Goal: Task Accomplishment & Management: Complete application form

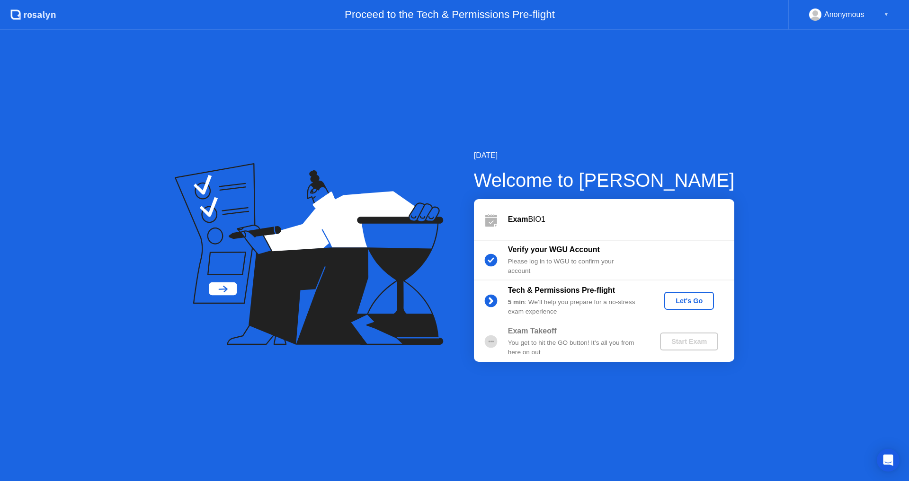
click at [676, 303] on div "Let's Go" at bounding box center [689, 301] width 42 height 8
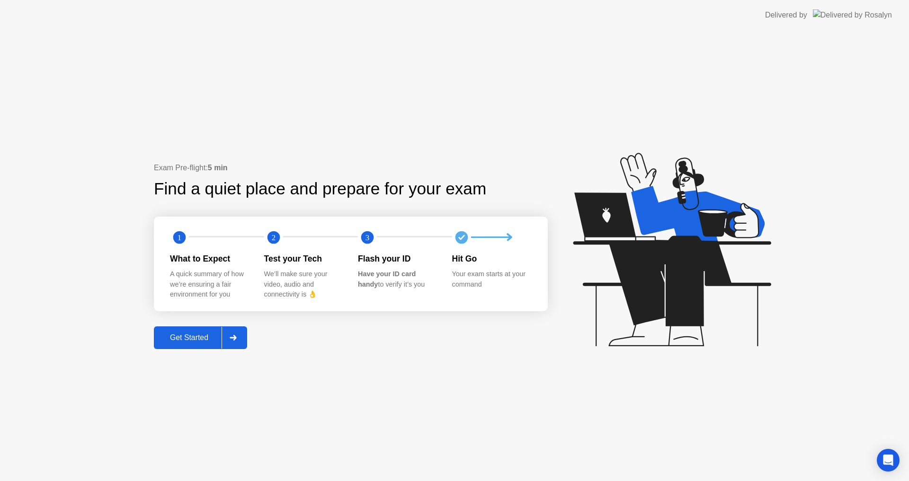
click at [176, 336] on div "Get Started" at bounding box center [189, 338] width 65 height 9
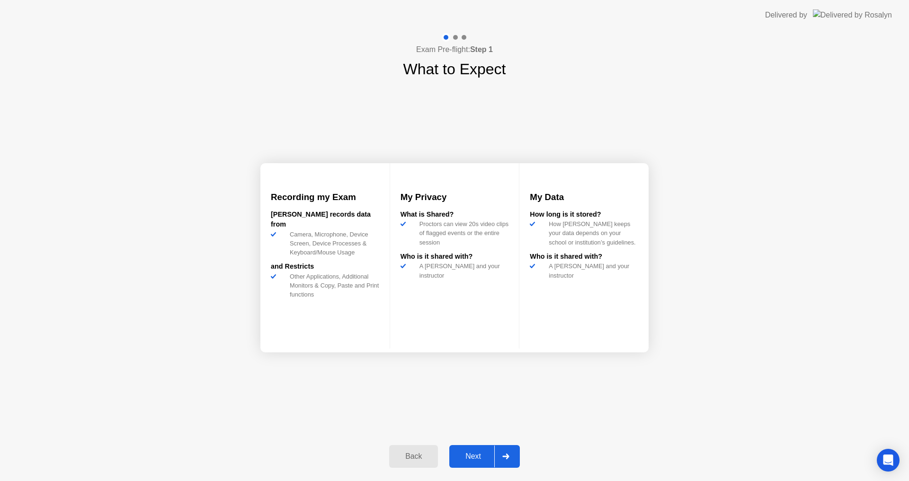
click at [480, 451] on button "Next" at bounding box center [484, 456] width 71 height 23
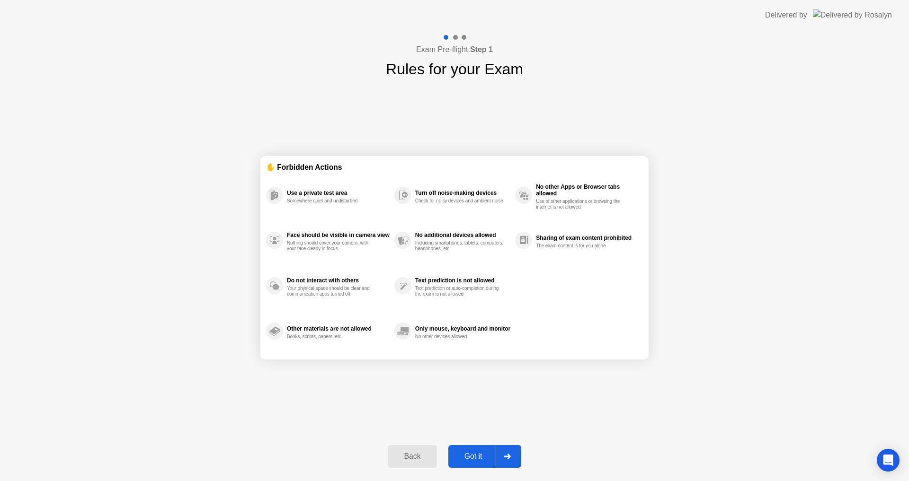
click at [481, 459] on div "Got it" at bounding box center [473, 456] width 44 height 9
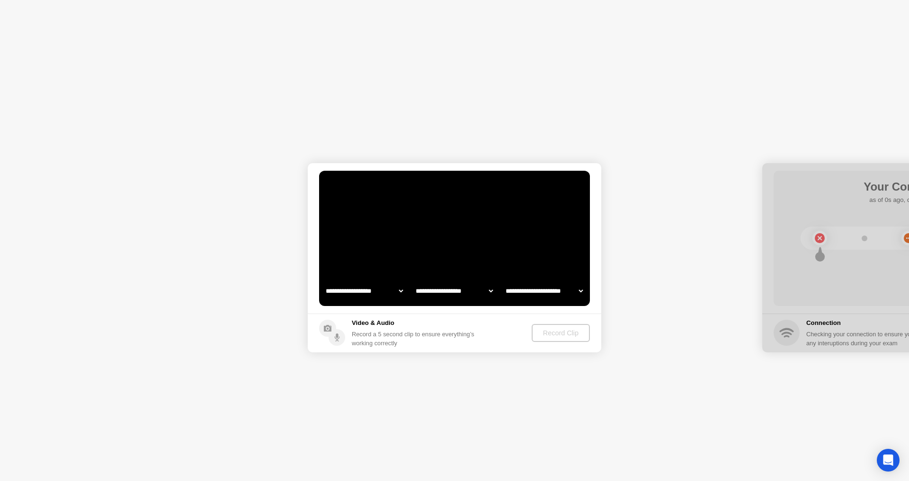
select select "**********"
select select "*******"
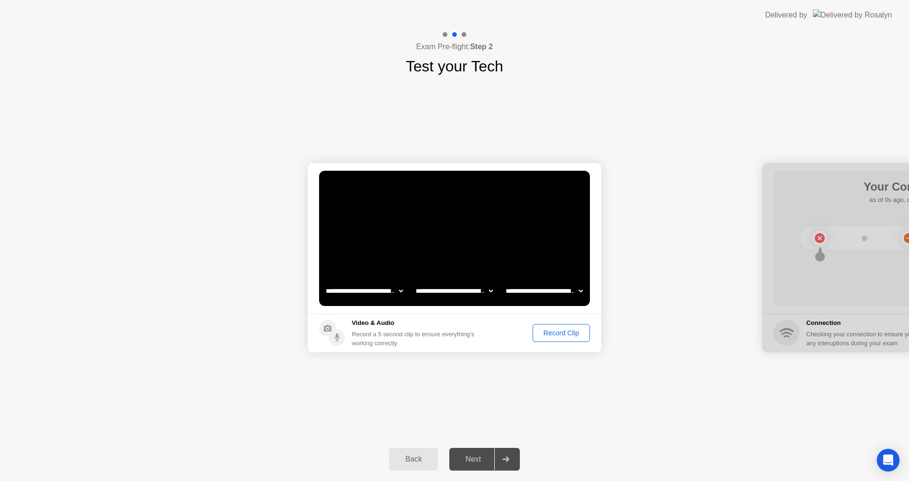
click at [566, 331] on div "Record Clip" at bounding box center [561, 333] width 51 height 8
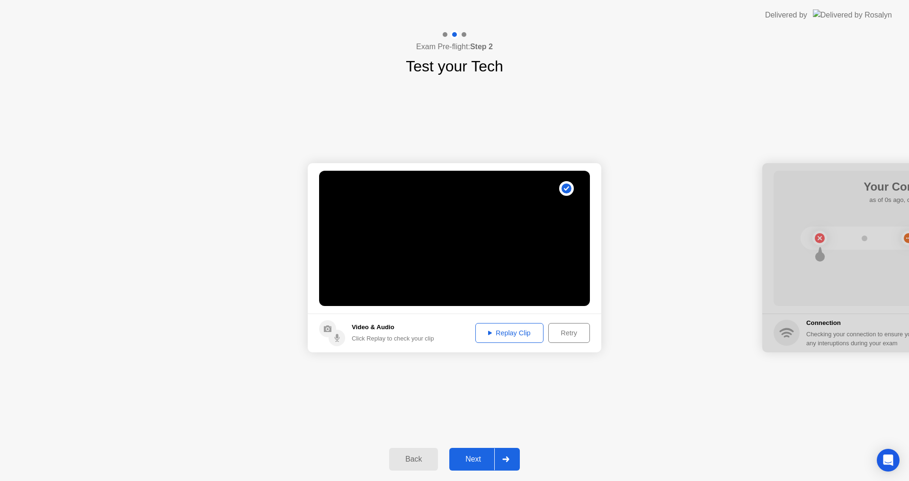
click at [529, 337] on div "Replay Clip" at bounding box center [509, 333] width 62 height 8
click at [480, 451] on button "Next" at bounding box center [484, 459] width 71 height 23
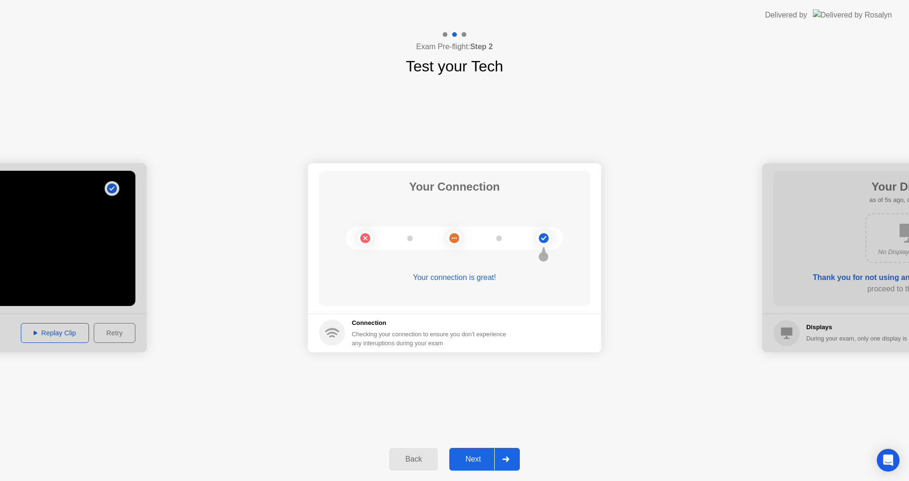
click at [481, 464] on div "Next" at bounding box center [473, 459] width 42 height 9
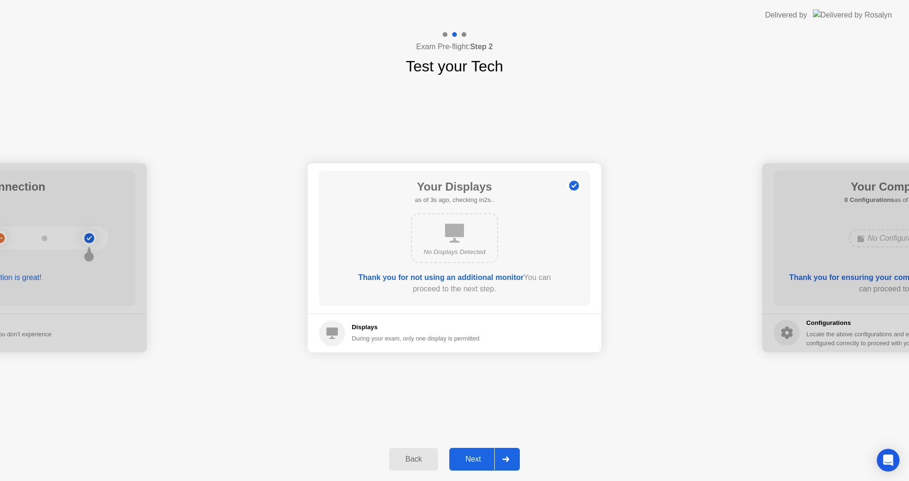
click at [481, 464] on div "Next" at bounding box center [473, 459] width 42 height 9
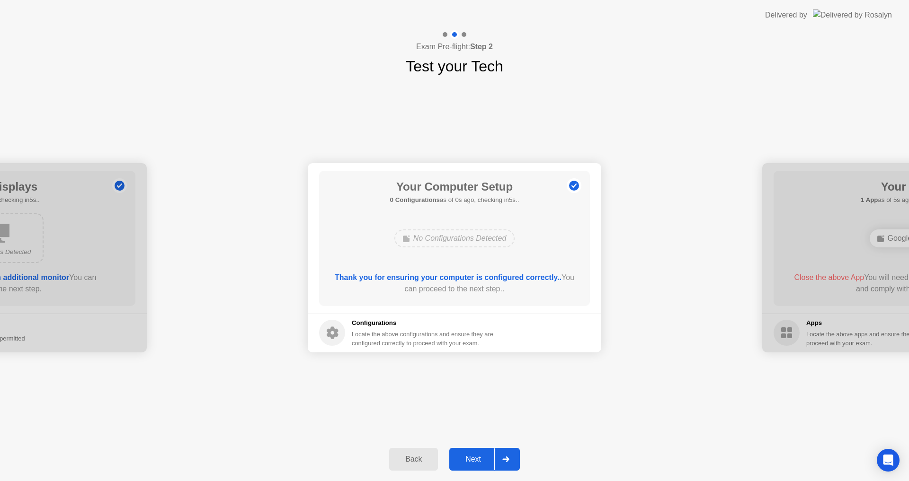
click at [481, 464] on div "Next" at bounding box center [473, 459] width 42 height 9
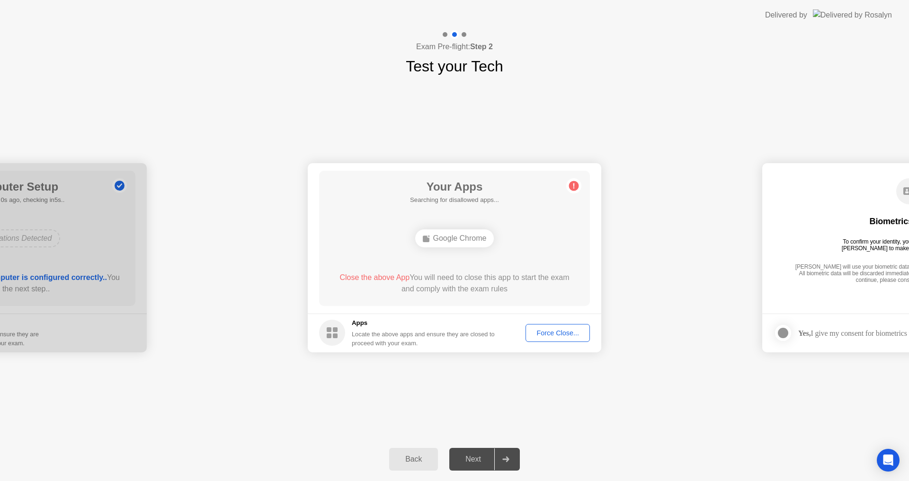
click at [557, 334] on div "Force Close..." at bounding box center [558, 333] width 58 height 8
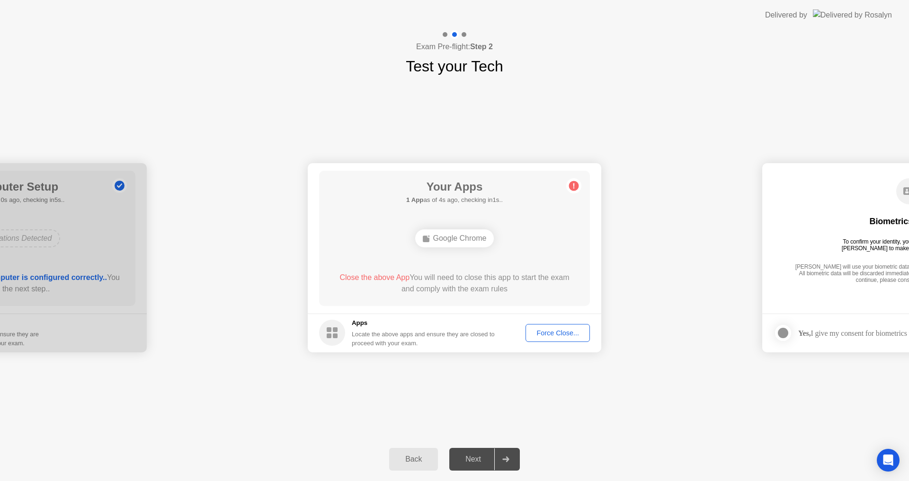
click at [561, 331] on div "Force Close..." at bounding box center [558, 333] width 58 height 8
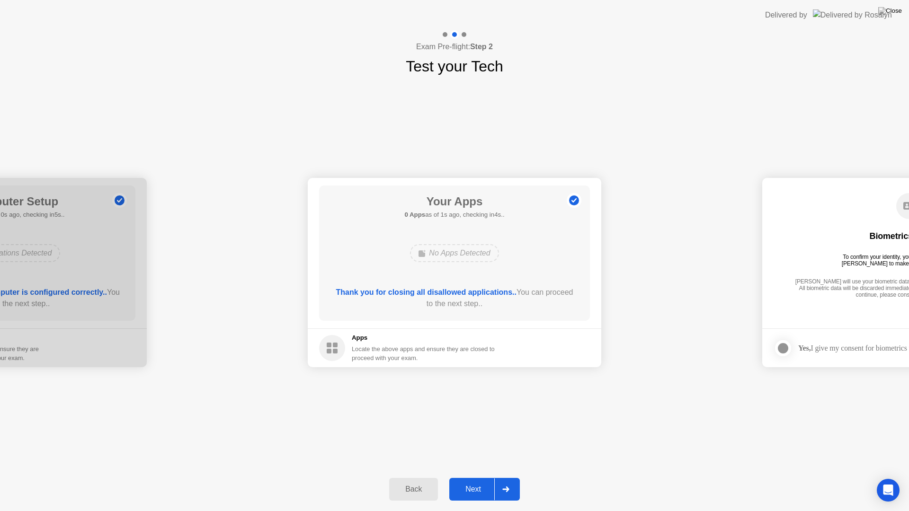
click at [484, 481] on div "Next" at bounding box center [473, 489] width 42 height 9
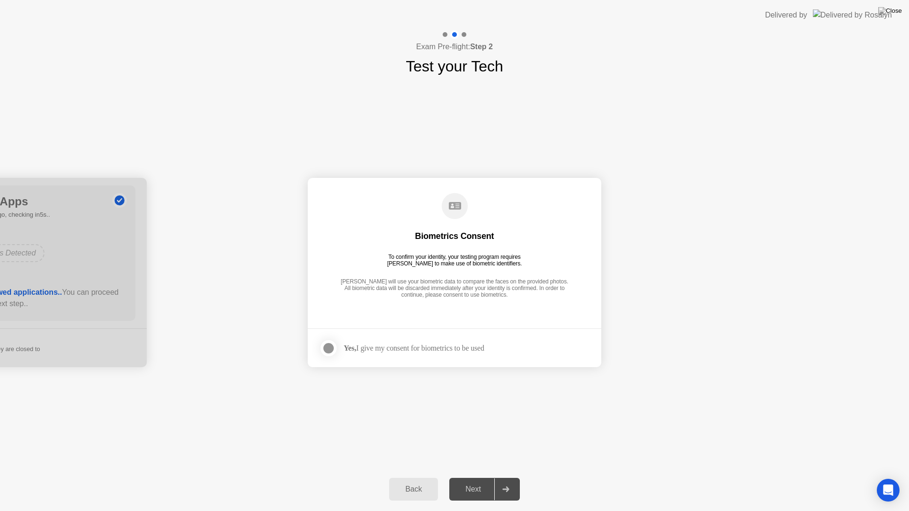
click at [334, 350] on div at bounding box center [328, 348] width 11 height 11
click at [474, 481] on div "Next" at bounding box center [473, 489] width 42 height 9
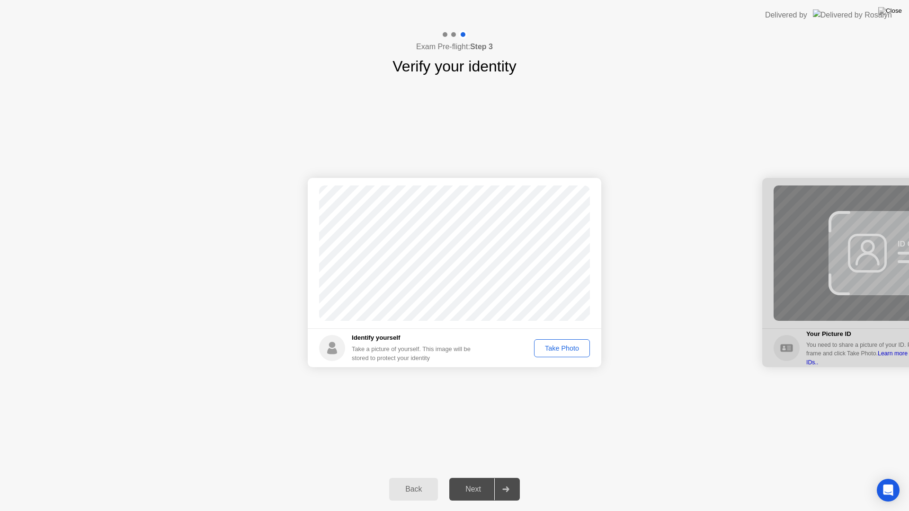
click at [562, 345] on div "Take Photo" at bounding box center [561, 349] width 49 height 8
click at [478, 481] on div "Next" at bounding box center [473, 489] width 42 height 9
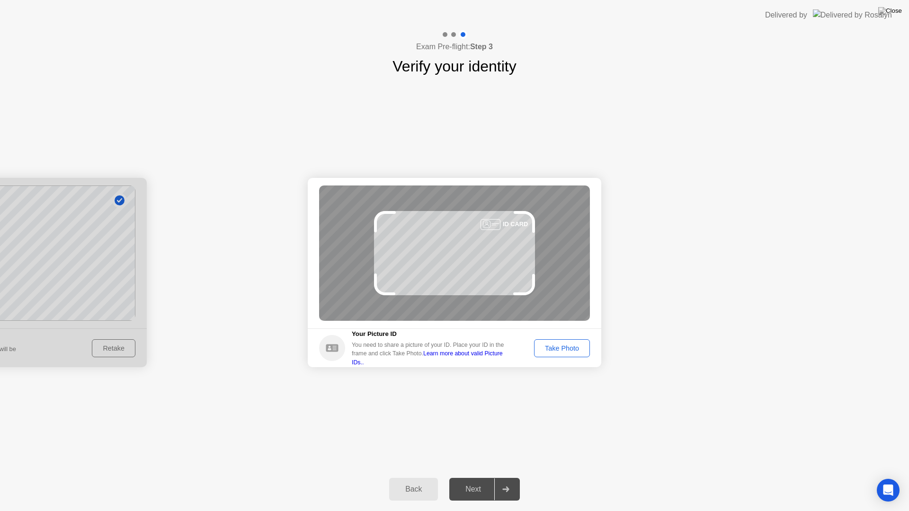
click at [560, 352] on div "Take Photo" at bounding box center [561, 349] width 49 height 8
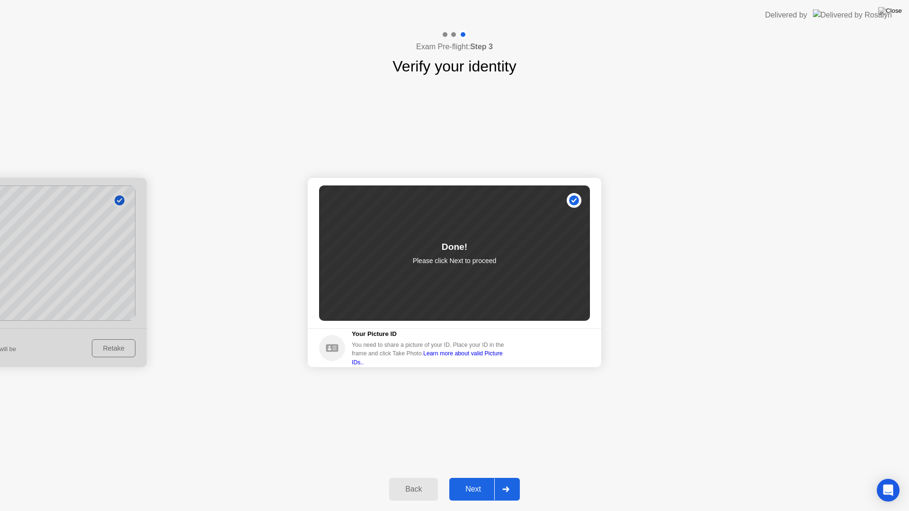
click at [474, 481] on div "Next" at bounding box center [473, 489] width 42 height 9
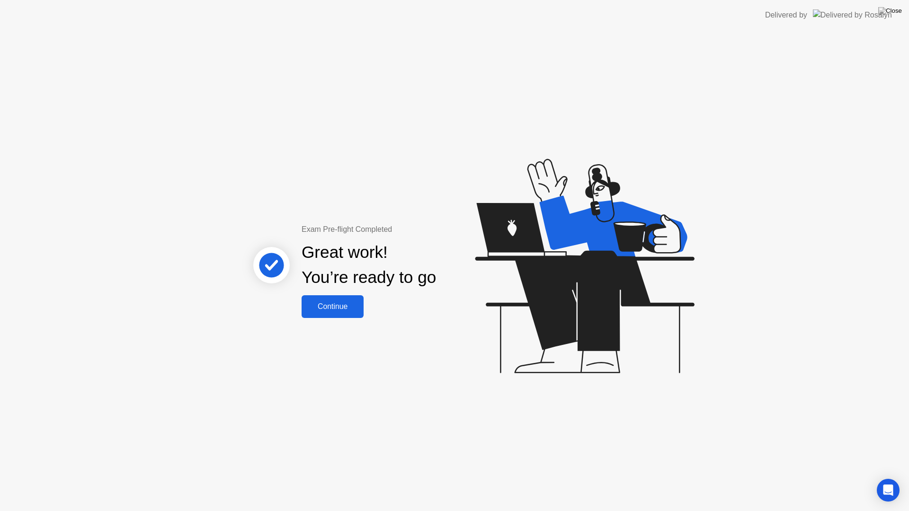
click at [343, 302] on div "Continue" at bounding box center [332, 306] width 56 height 9
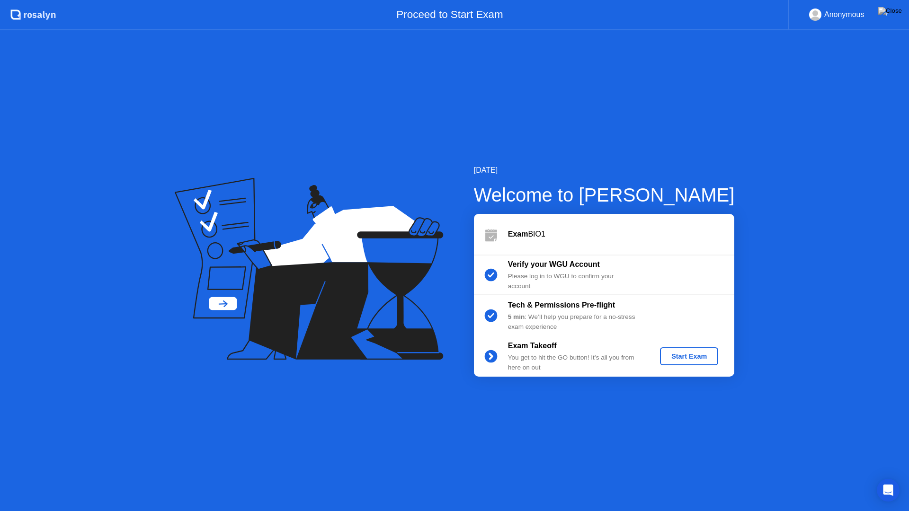
click at [695, 353] on div "Start Exam" at bounding box center [688, 357] width 51 height 8
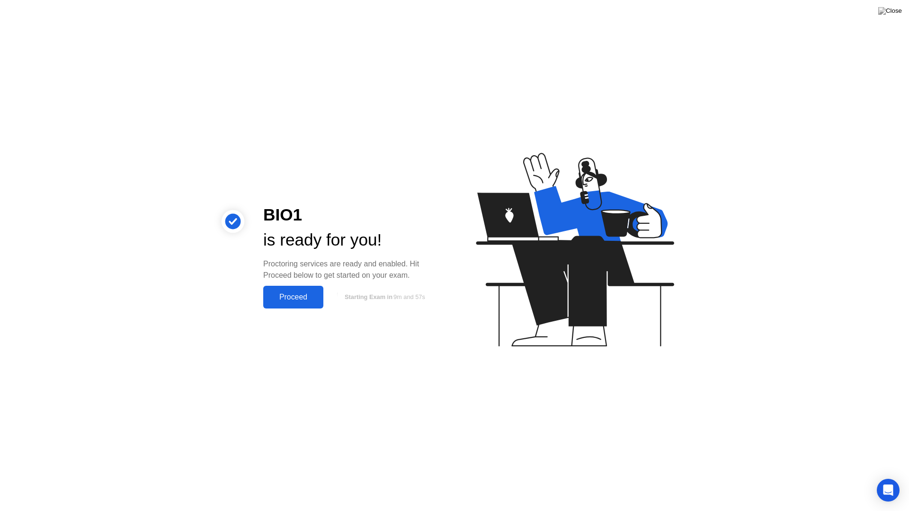
click at [304, 289] on button "Proceed" at bounding box center [293, 297] width 60 height 23
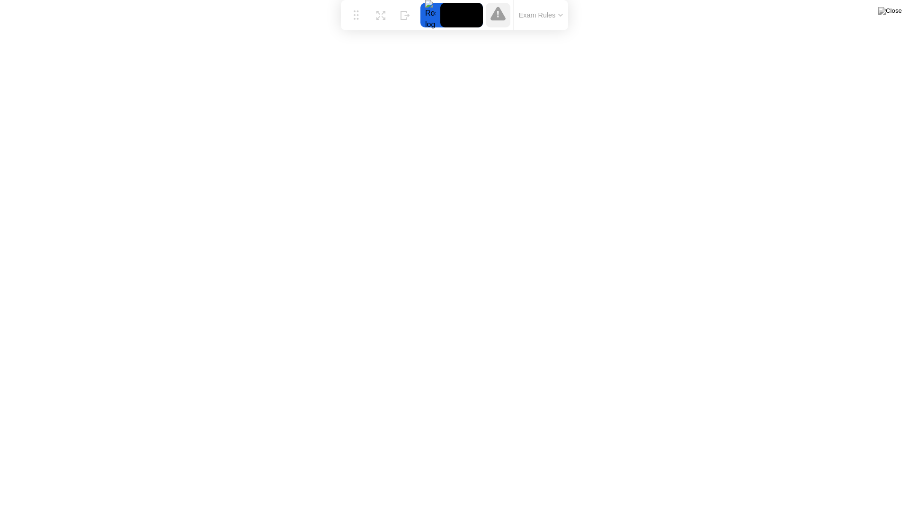
click at [542, 13] on button "Exam Rules" at bounding box center [541, 15] width 50 height 9
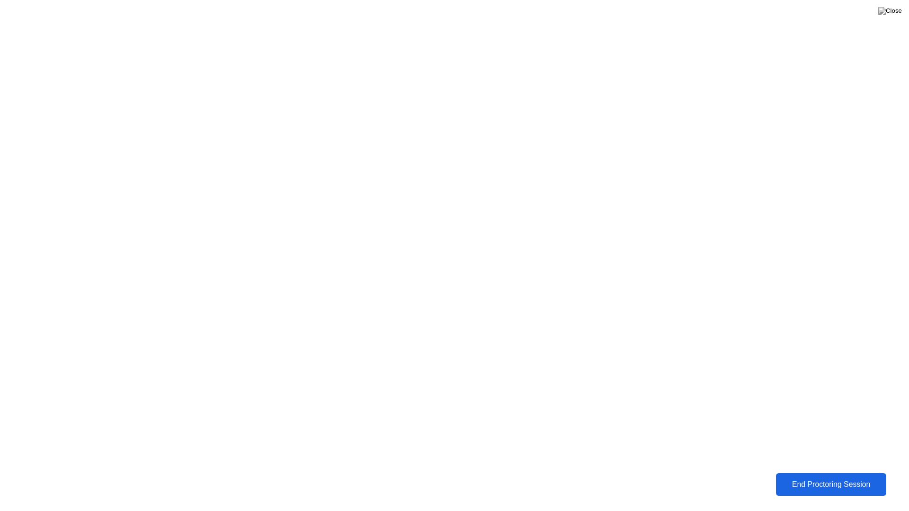
click at [815, 481] on div "End Proctoring Session" at bounding box center [830, 484] width 105 height 9
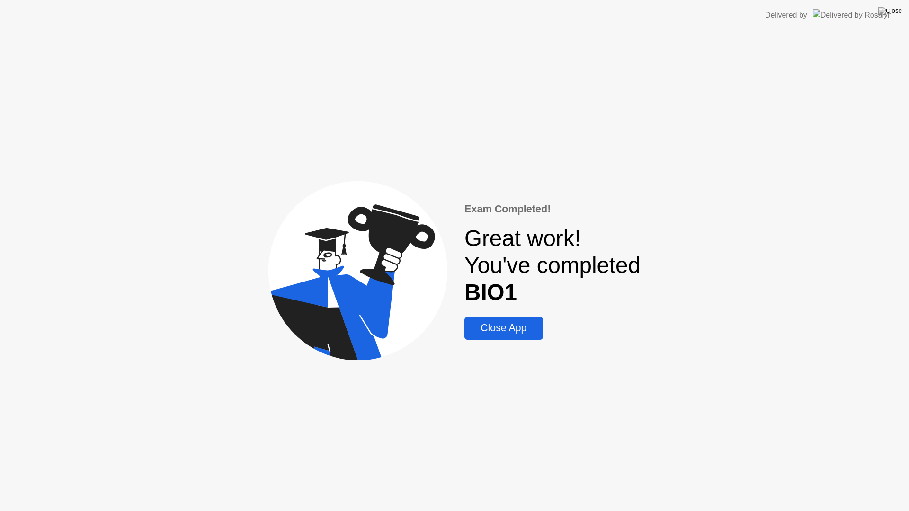
click at [479, 343] on div "Exam Completed! Great work! You've completed BIO1 Close App" at bounding box center [454, 270] width 909 height 481
click at [488, 326] on div "Close App" at bounding box center [503, 328] width 72 height 12
